Goal: Information Seeking & Learning: Learn about a topic

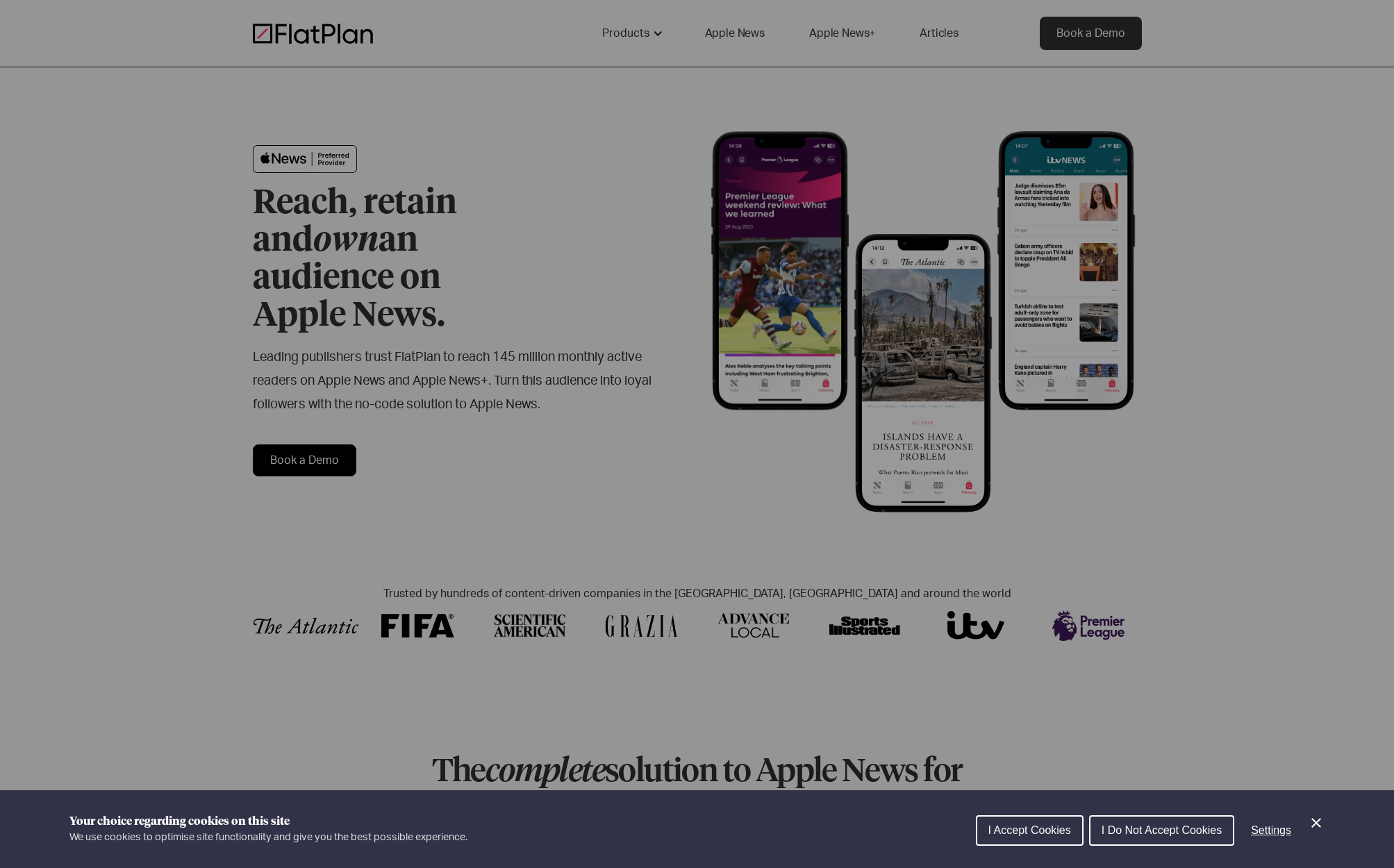
click at [1182, 828] on span "I Do Not Accept Cookies" at bounding box center [1161, 830] width 120 height 12
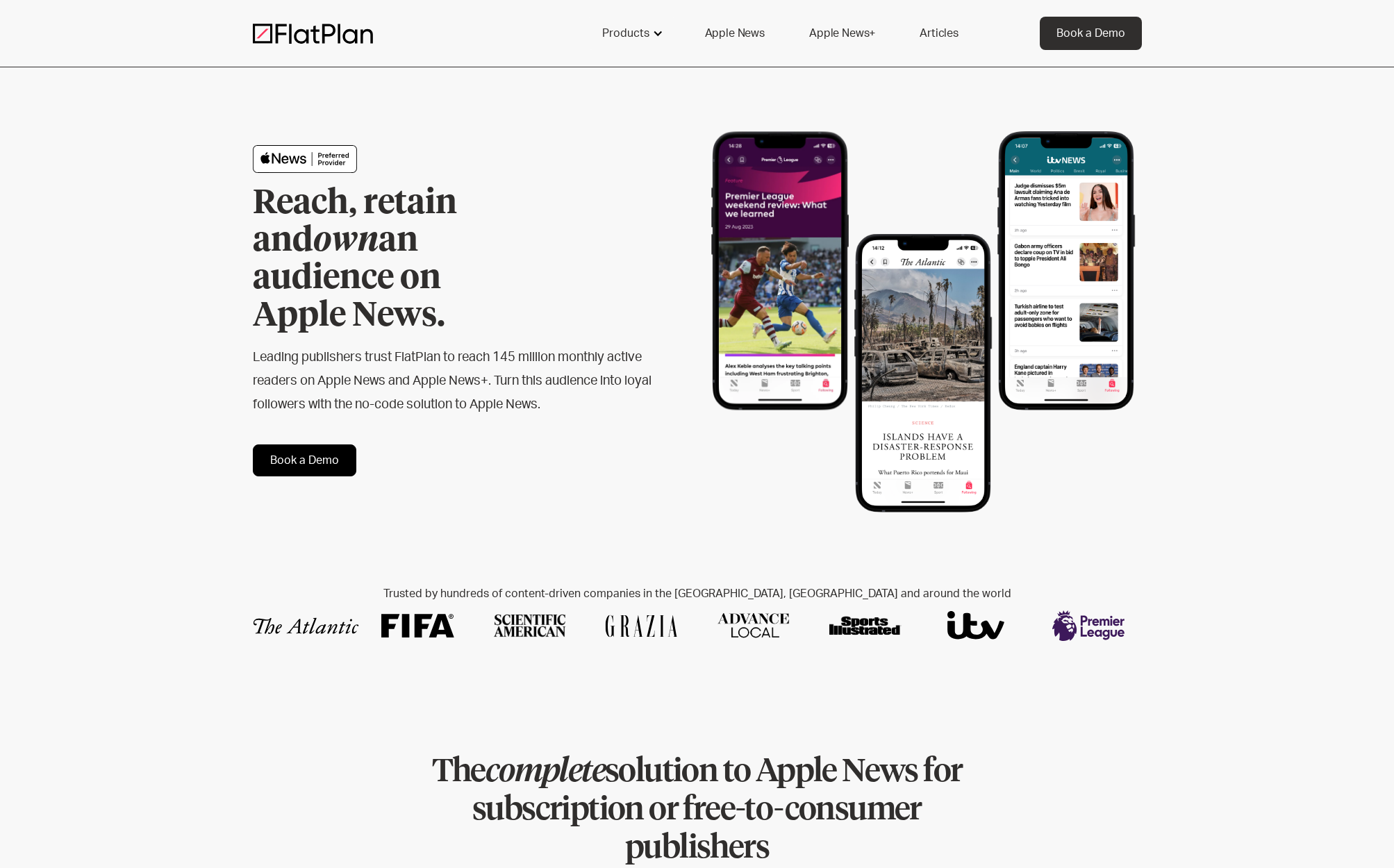
click at [652, 36] on div "Products" at bounding box center [631, 33] width 92 height 34
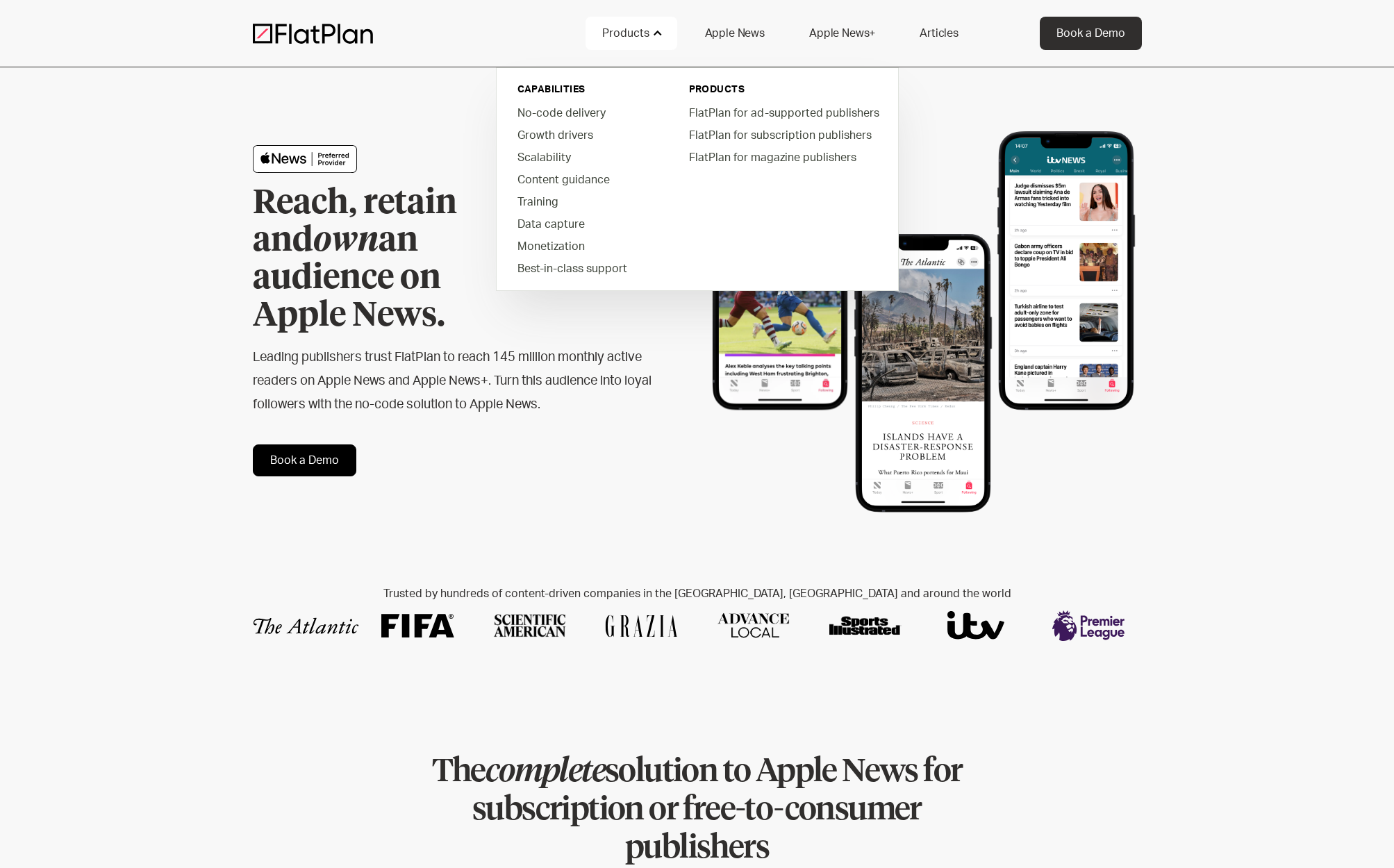
click at [559, 25] on div at bounding box center [419, 34] width 333 height 21
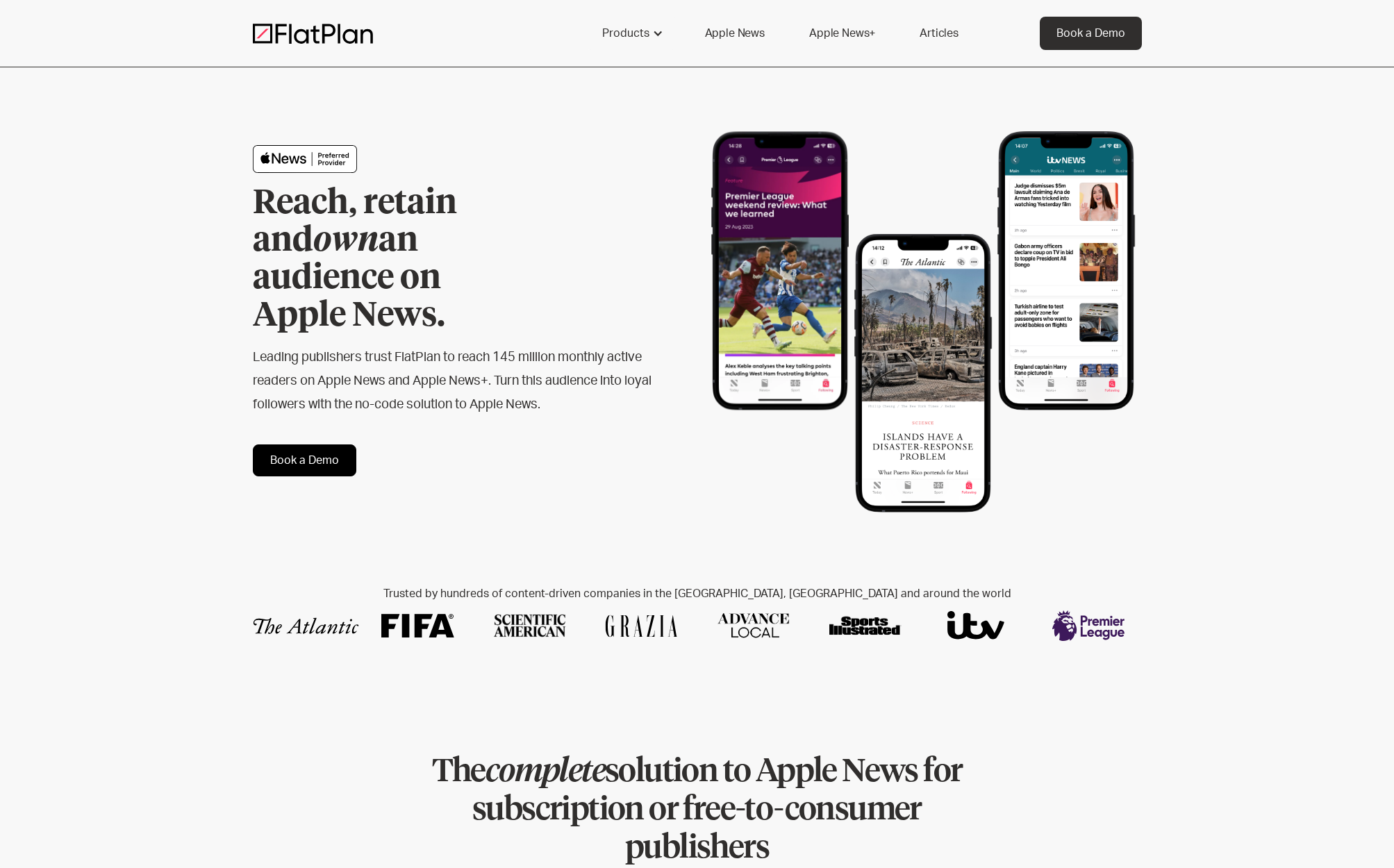
click at [726, 33] on link "Apple News" at bounding box center [735, 33] width 93 height 34
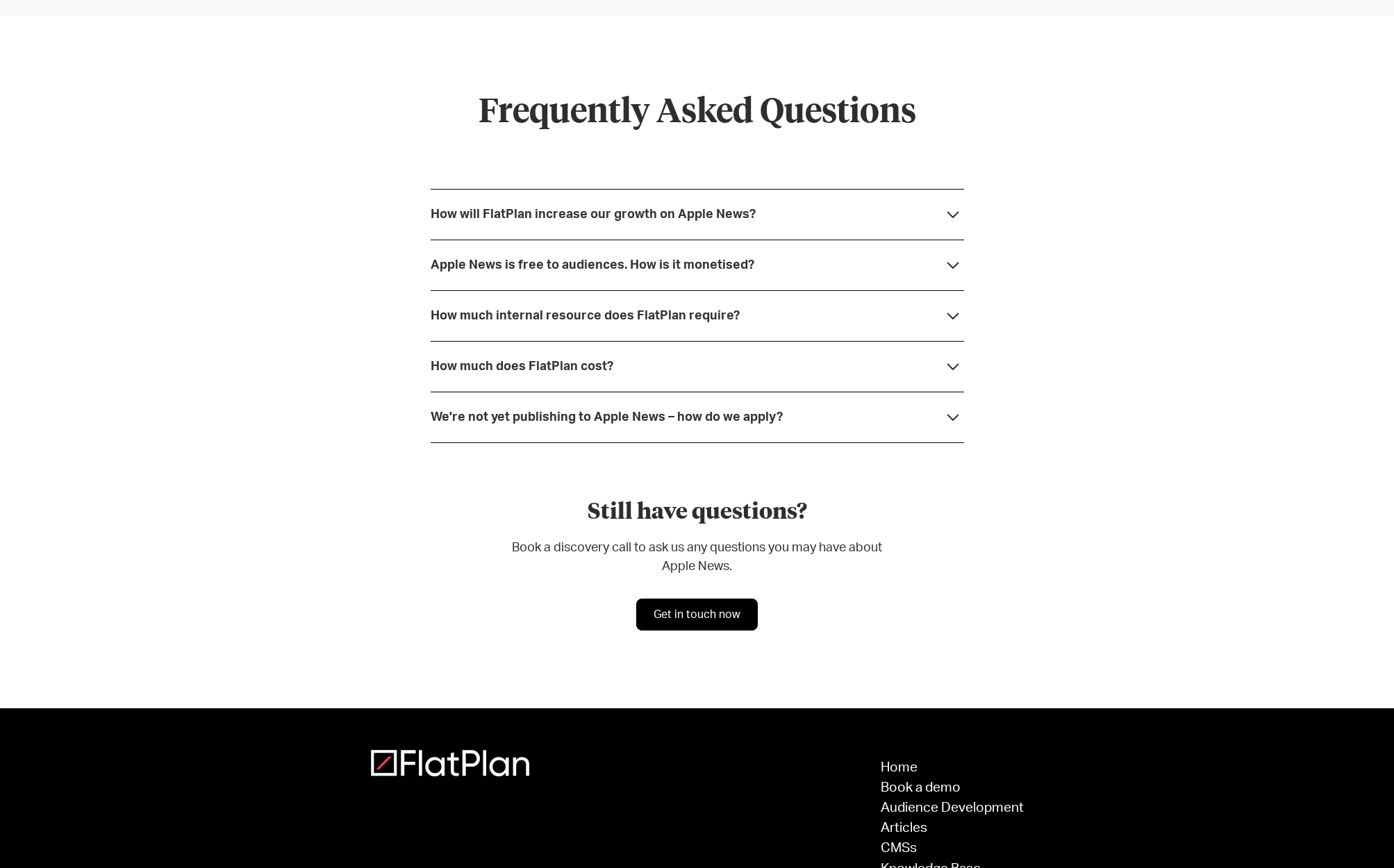
scroll to position [3649, 0]
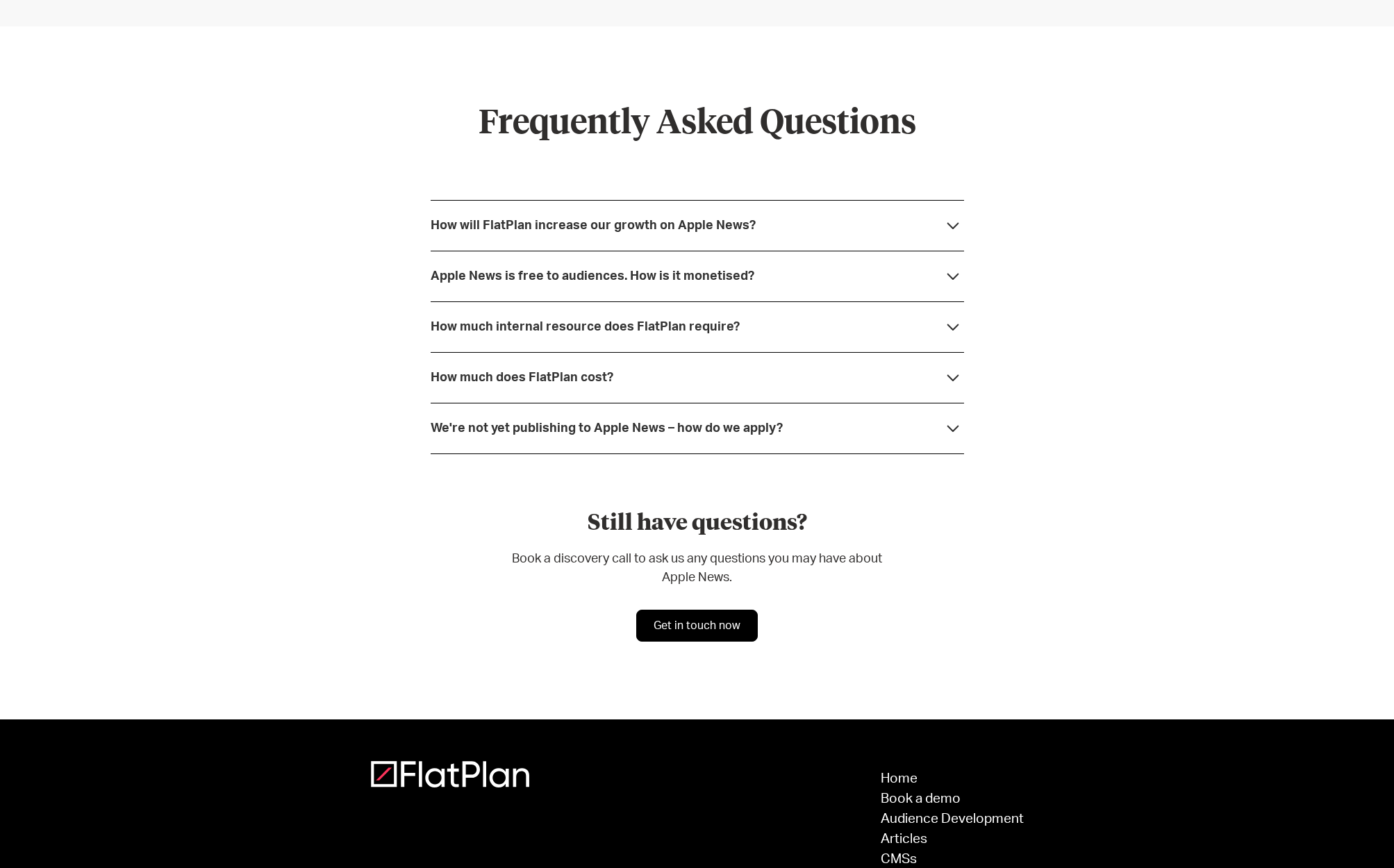
click at [834, 223] on div "How will FlatPlan increase our growth on Apple News?" at bounding box center [697, 225] width 534 height 51
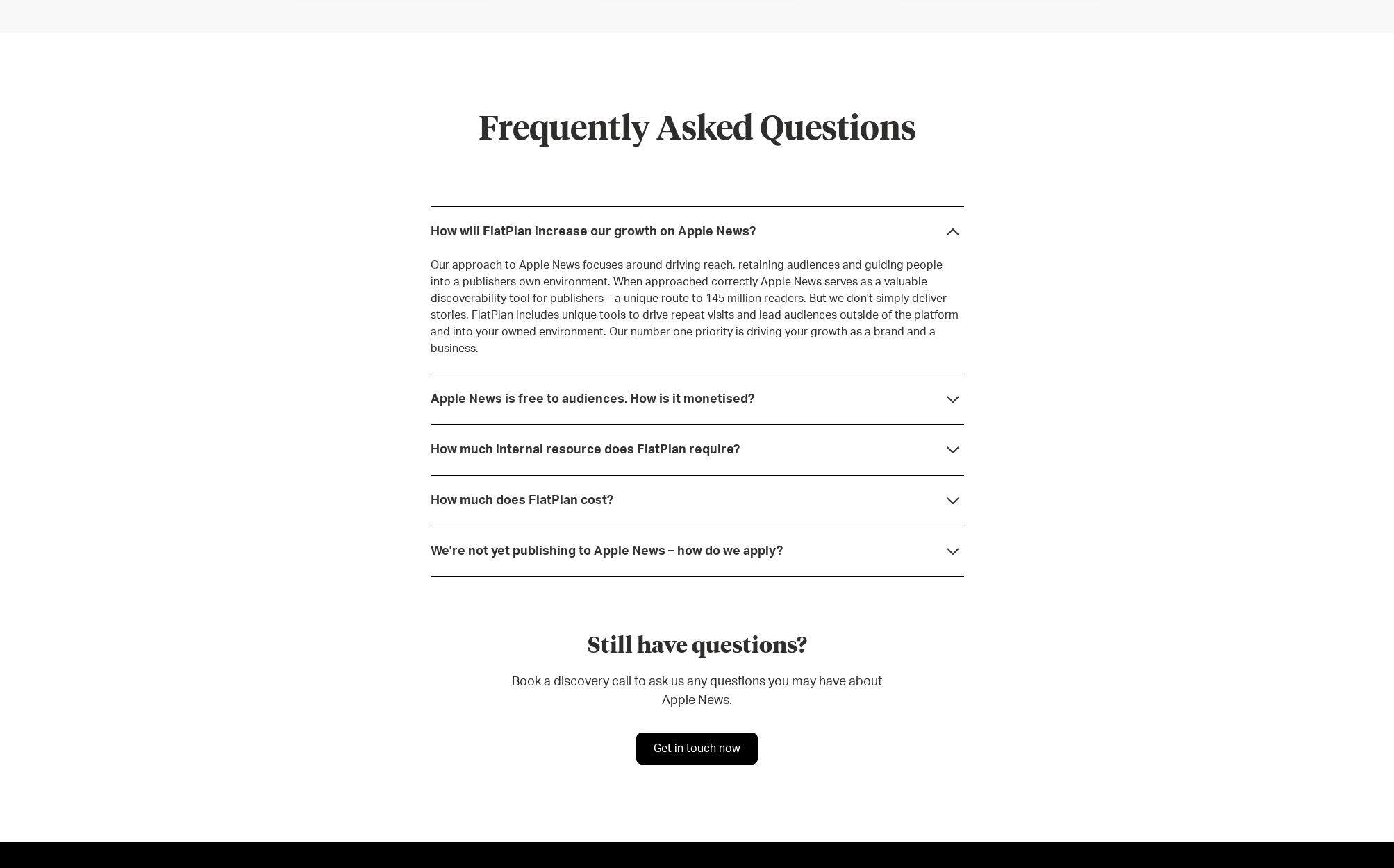
scroll to position [3638, 0]
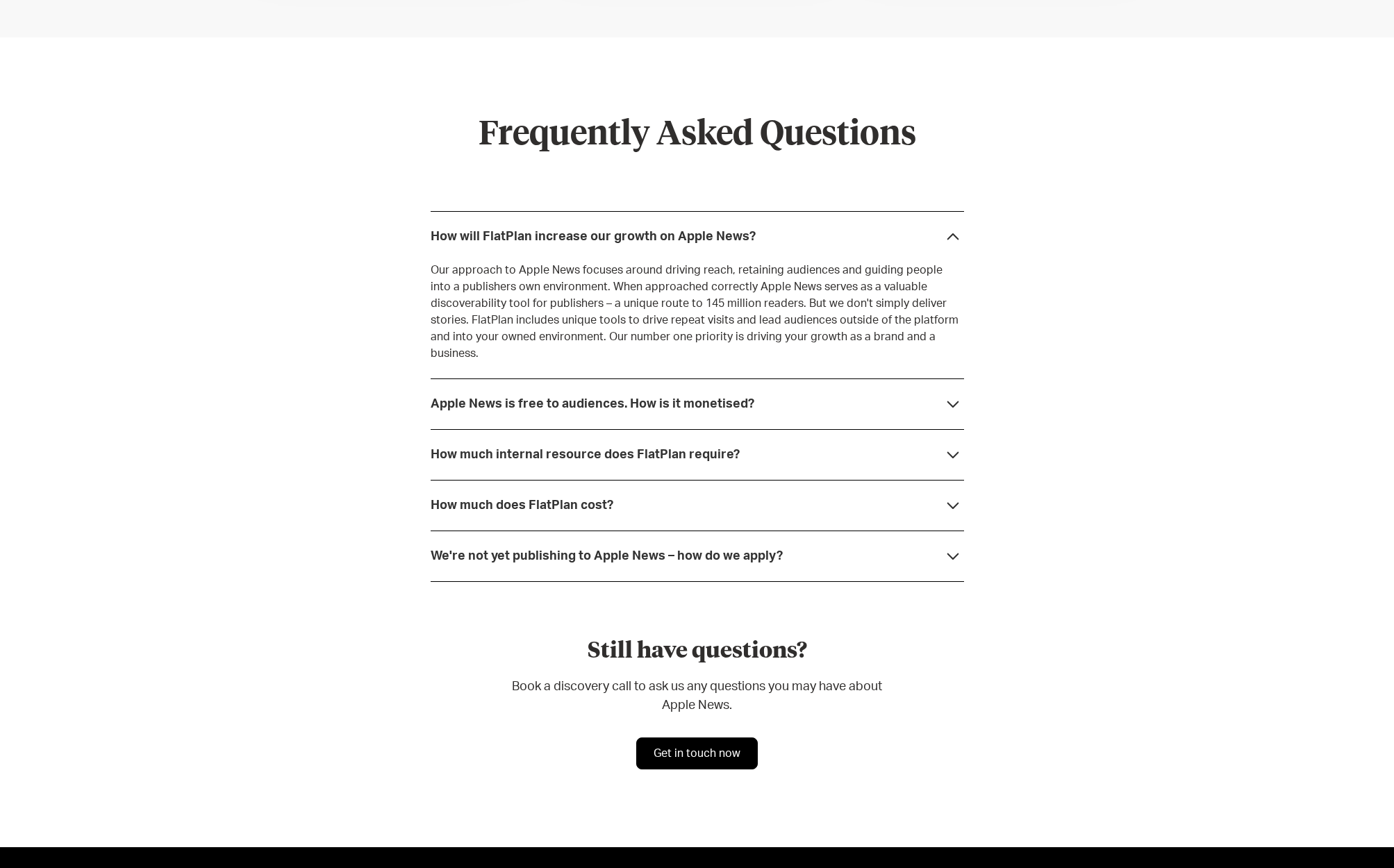
click at [891, 398] on div "Apple News is free to audiences. How is it monetised?" at bounding box center [697, 403] width 534 height 51
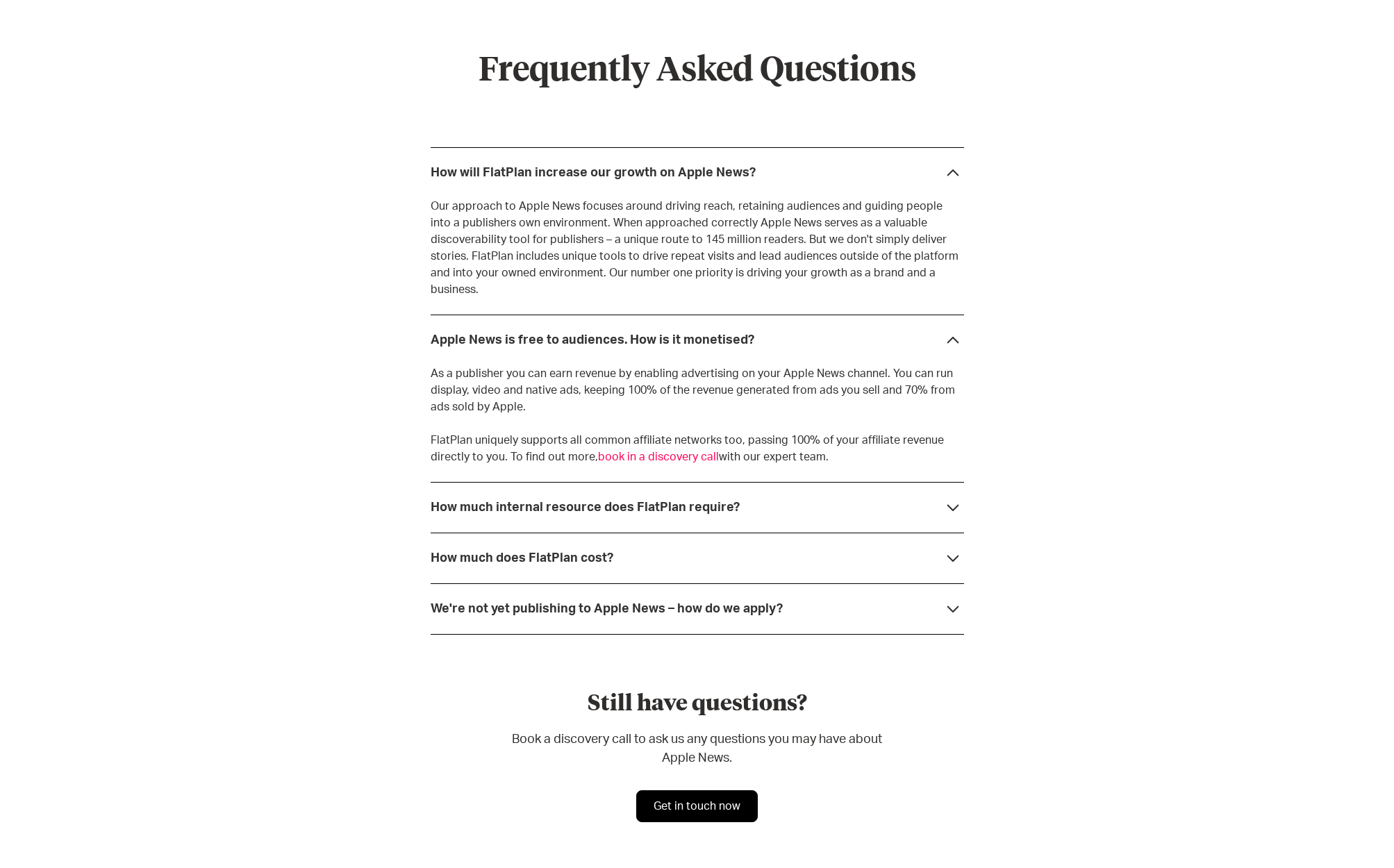
scroll to position [3704, 0]
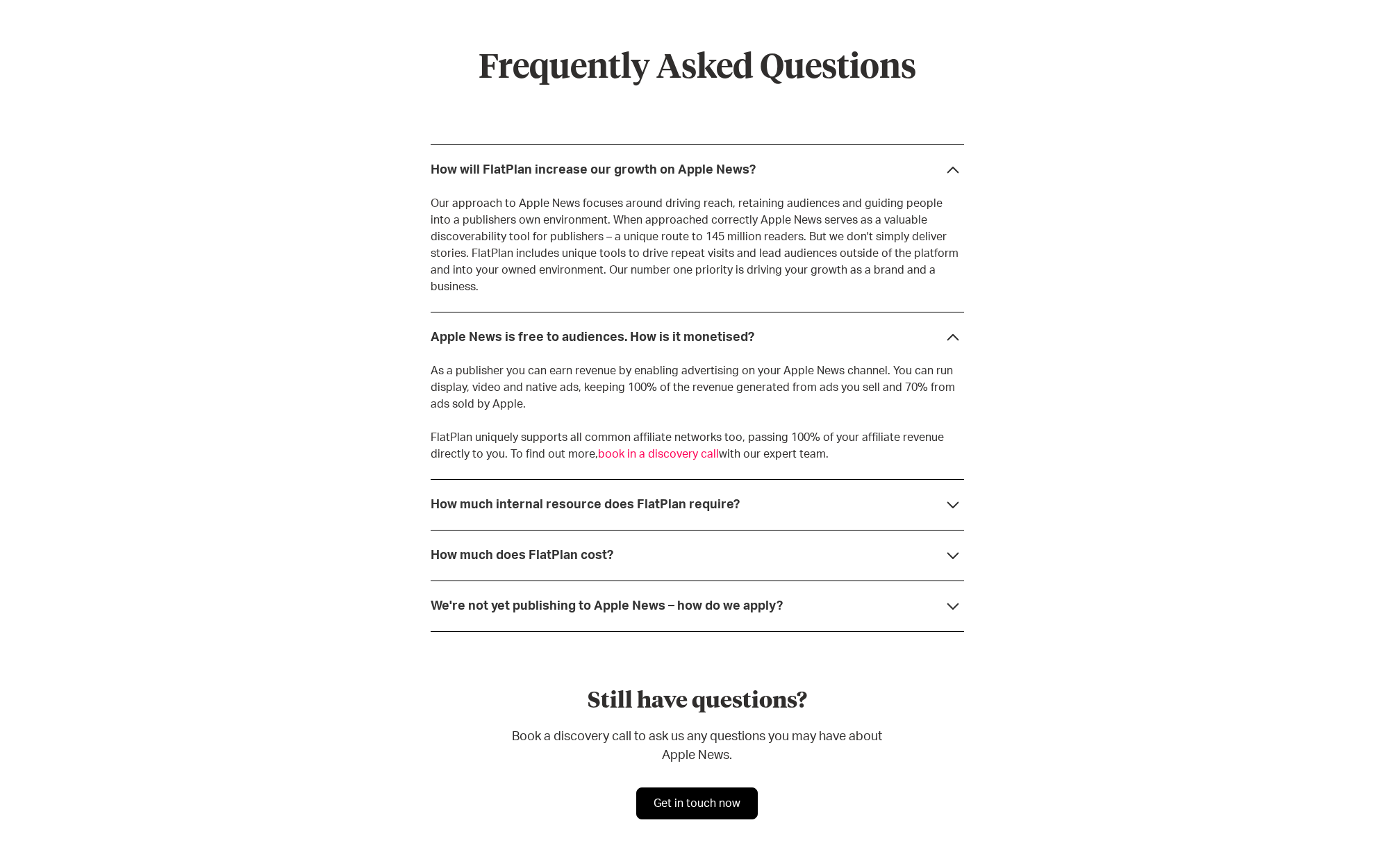
click at [938, 486] on div "How much internal resource does FlatPlan require?" at bounding box center [697, 504] width 534 height 51
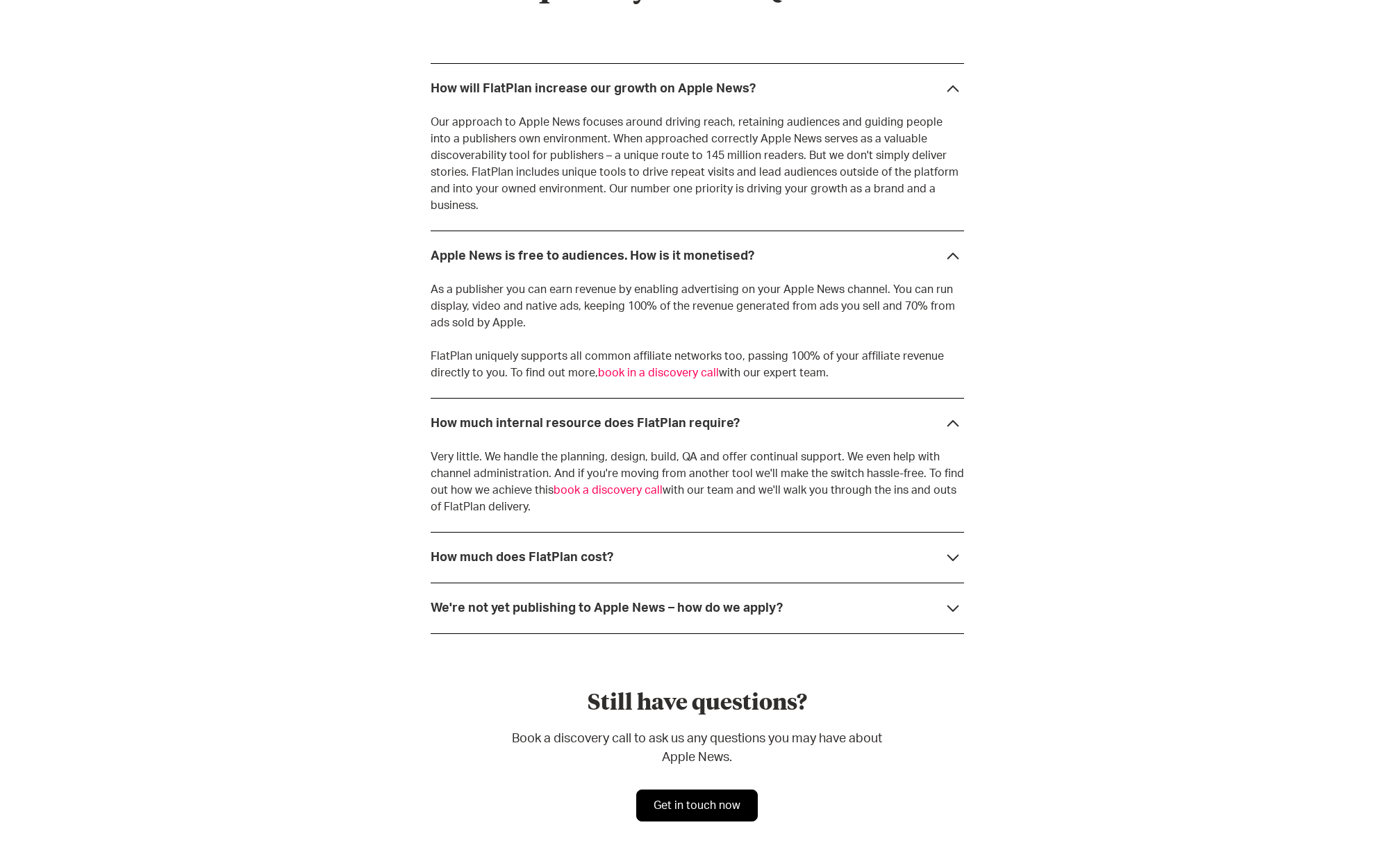
scroll to position [3793, 0]
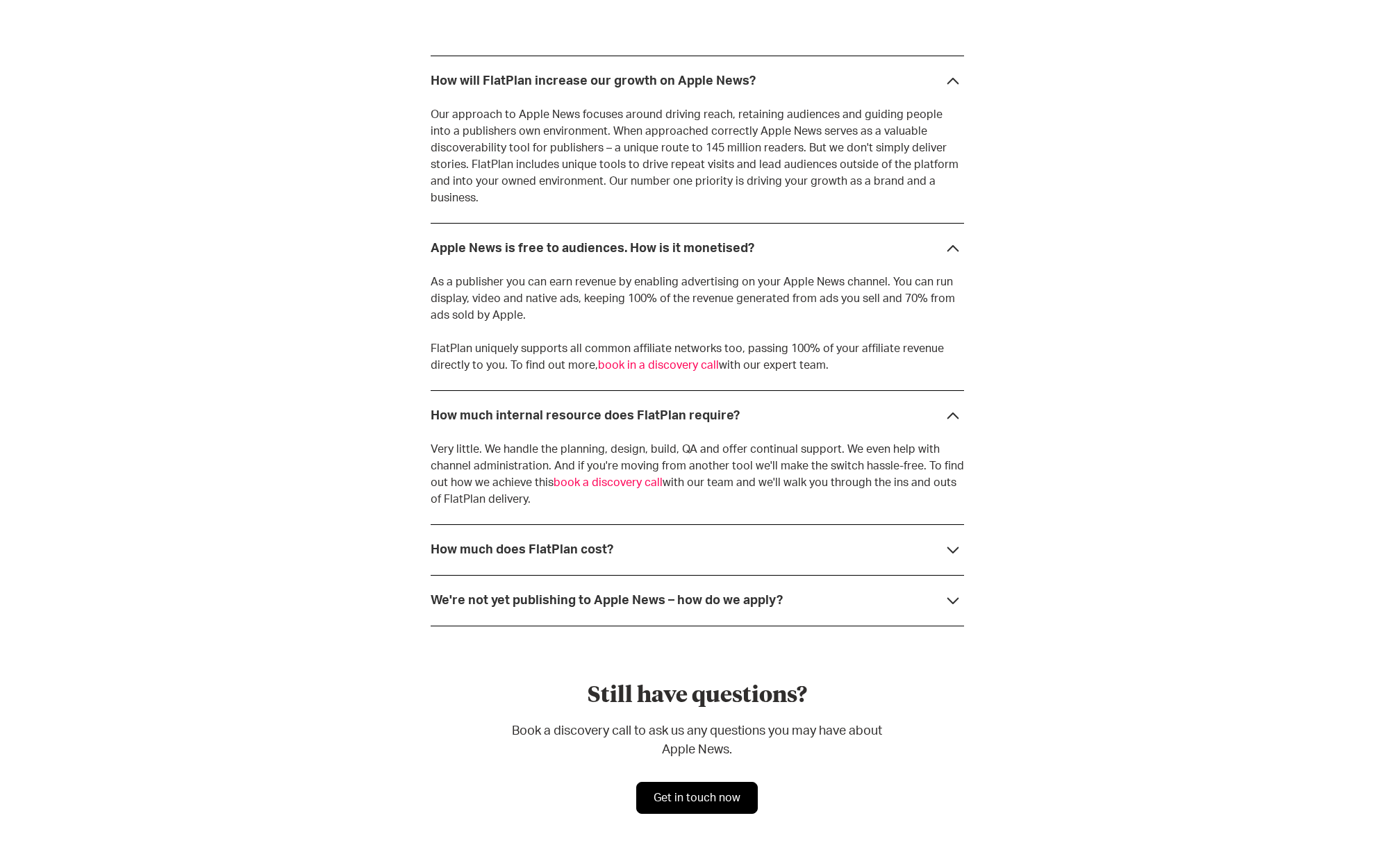
click at [896, 534] on div "How much does FlatPlan cost?" at bounding box center [697, 549] width 534 height 51
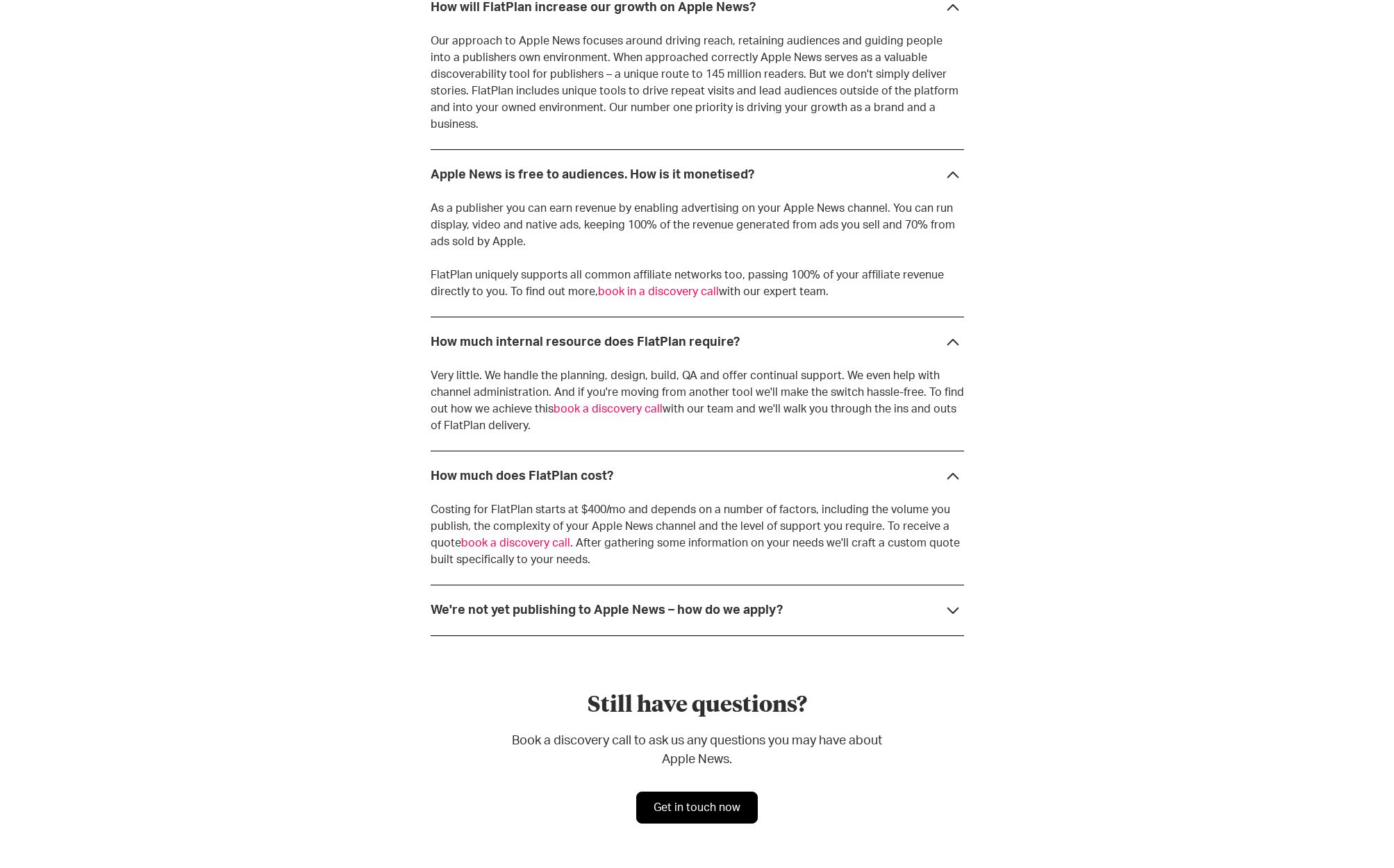
scroll to position [3871, 0]
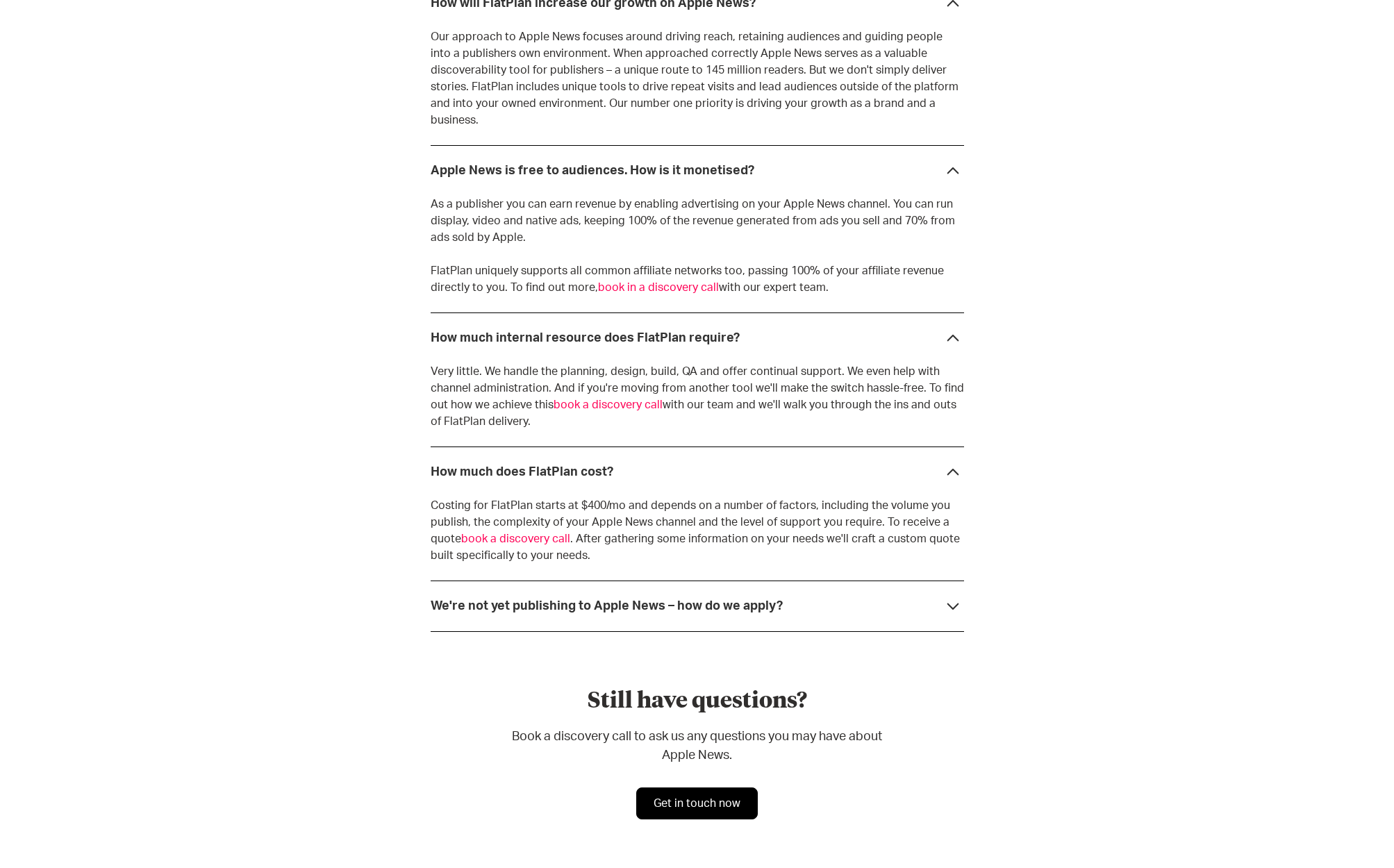
click at [919, 580] on div "We're not yet publishing to Apple News – how do we apply?" at bounding box center [697, 605] width 534 height 51
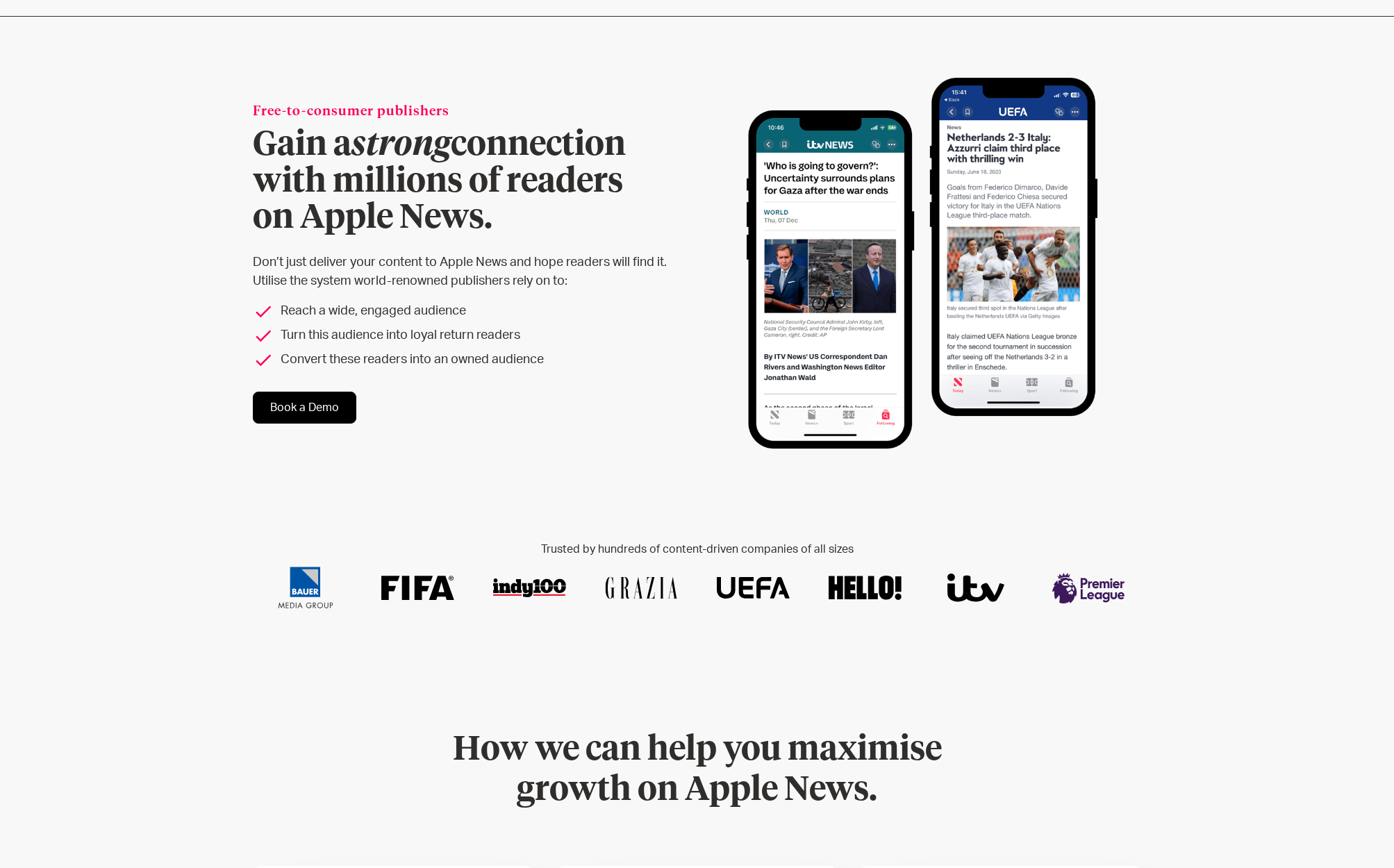
scroll to position [0, 0]
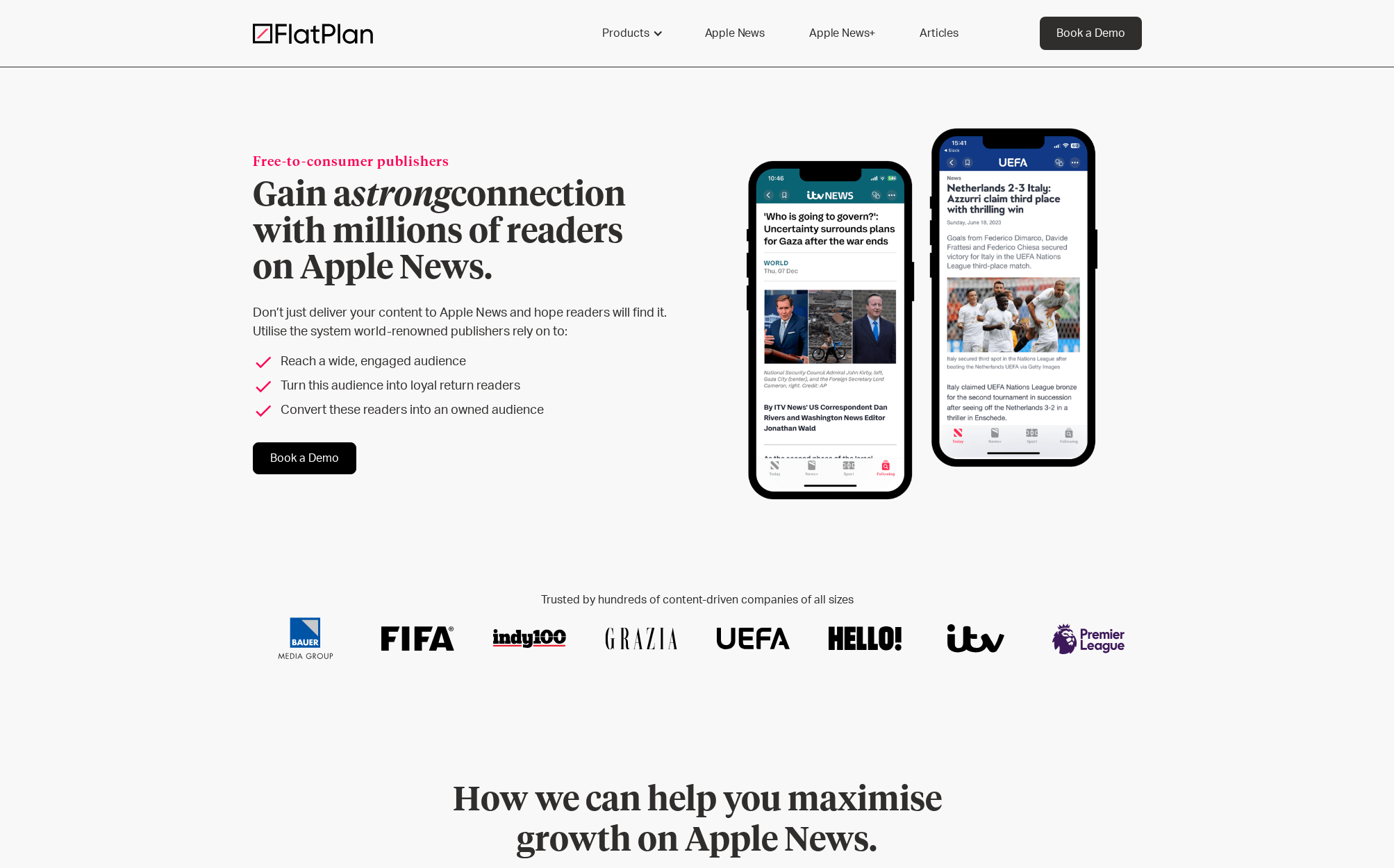
click at [866, 32] on link "Apple News+" at bounding box center [842, 33] width 100 height 34
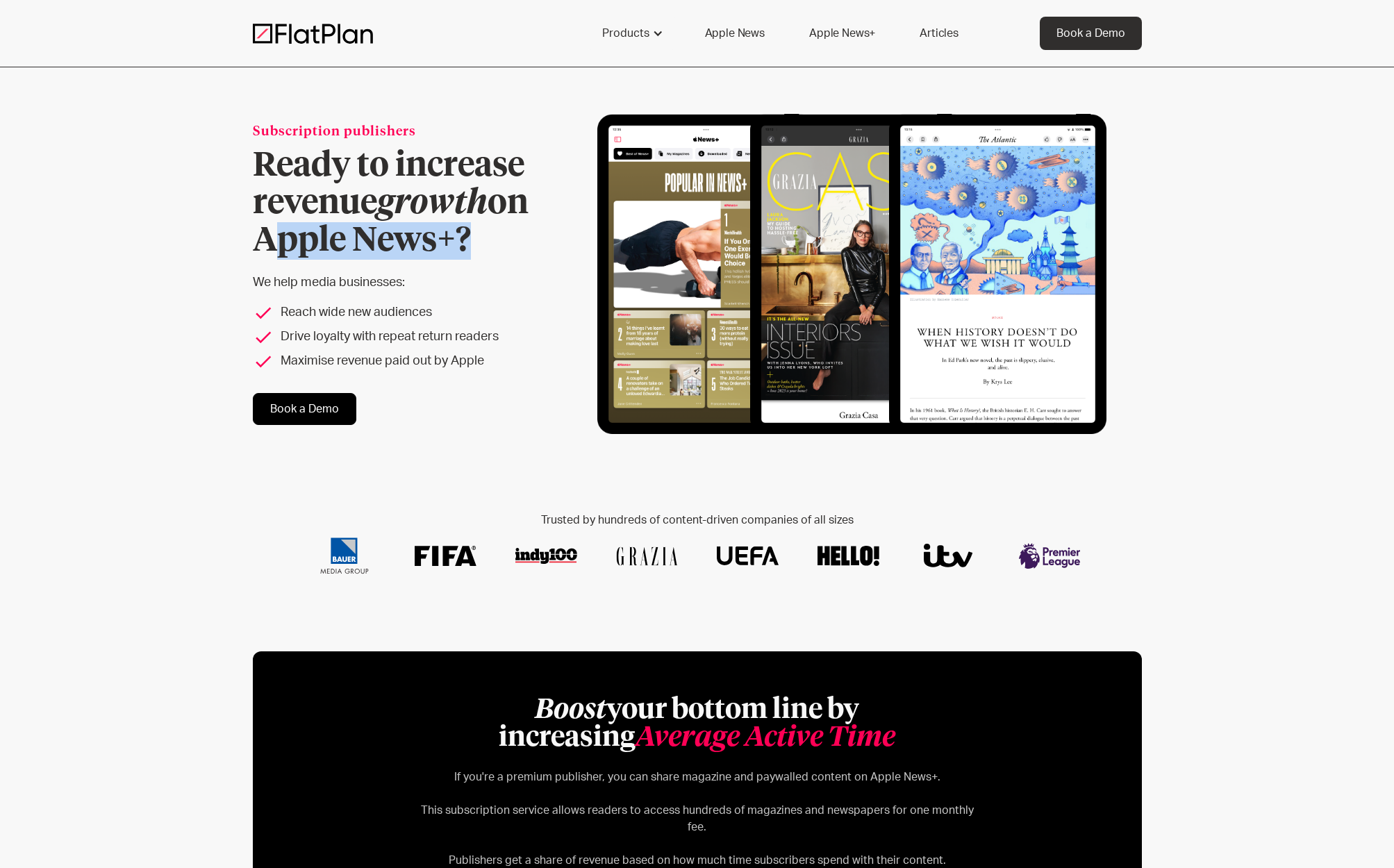
drag, startPoint x: 452, startPoint y: 242, endPoint x: 248, endPoint y: 248, distance: 204.1
click at [248, 248] on div "Subscription publishers Ready to increase revenue growth on Apple News+? We hel…" at bounding box center [697, 342] width 1394 height 551
copy h1 "Apple News+"
